Goal: Information Seeking & Learning: Learn about a topic

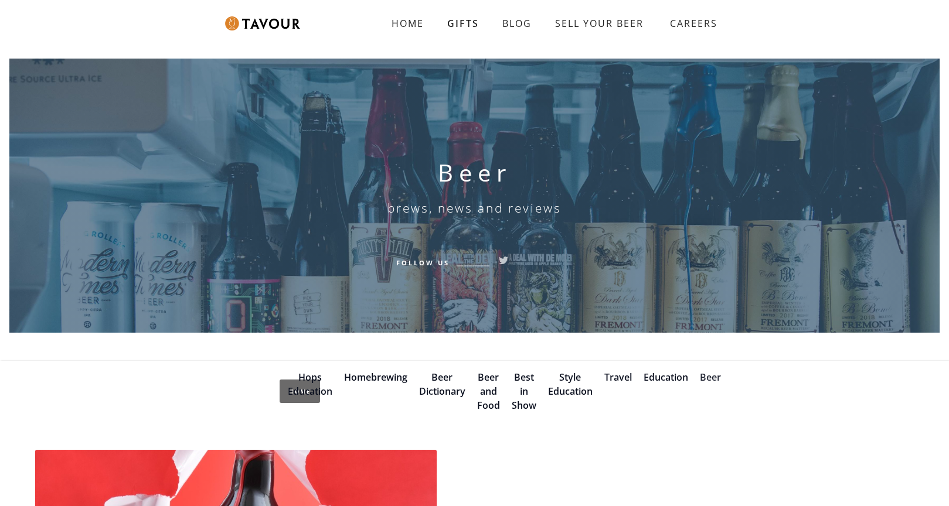
click at [713, 377] on link "Beer" at bounding box center [710, 377] width 21 height 13
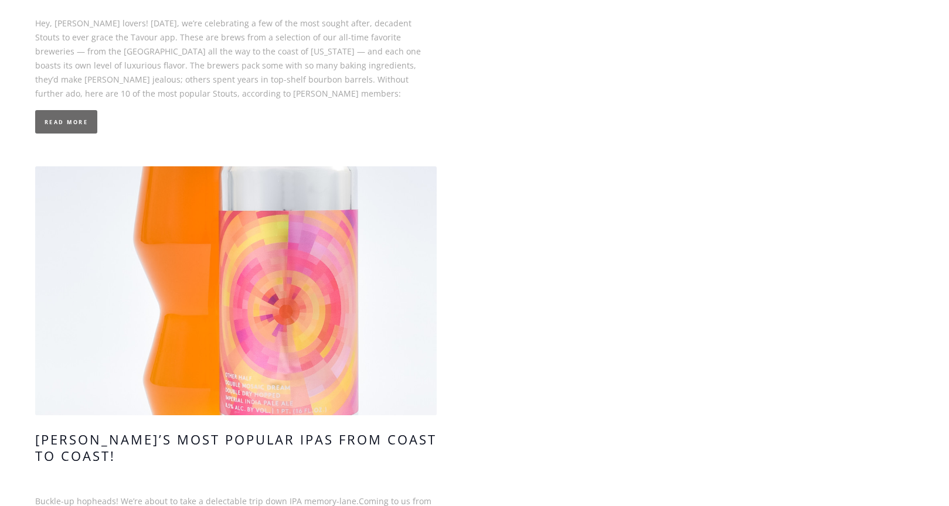
scroll to position [1172, 0]
